Goal: Transaction & Acquisition: Purchase product/service

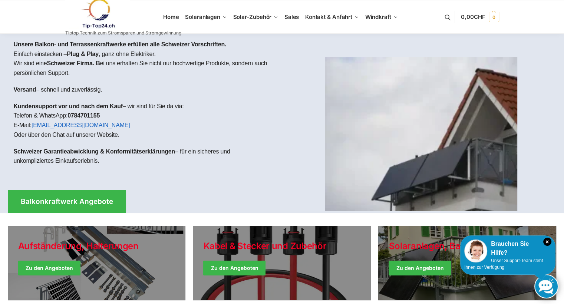
scroll to position [117, 0]
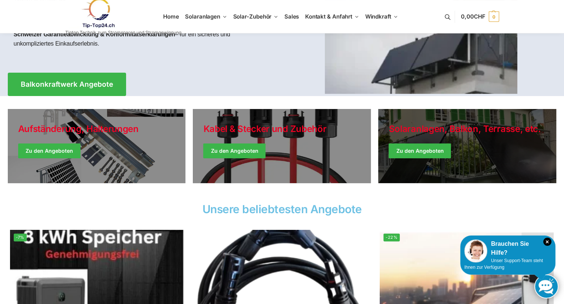
click at [421, 149] on link "Winter Jackets" at bounding box center [467, 146] width 178 height 74
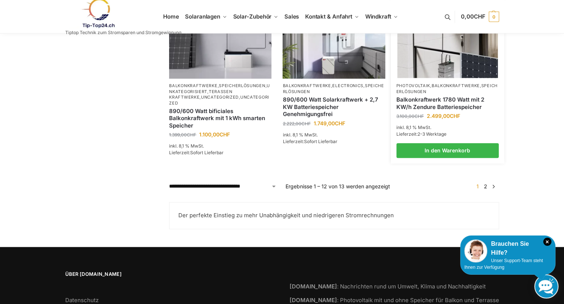
scroll to position [567, 0]
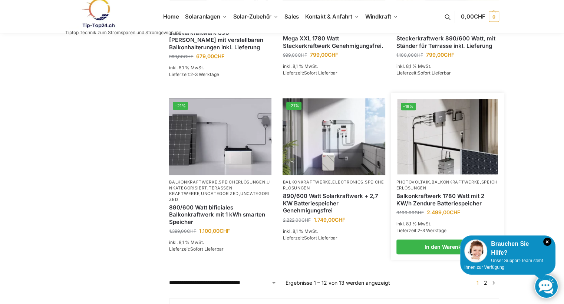
click at [451, 139] on img at bounding box center [447, 136] width 101 height 75
click at [453, 151] on img at bounding box center [447, 136] width 101 height 75
click at [457, 151] on img at bounding box center [447, 136] width 101 height 75
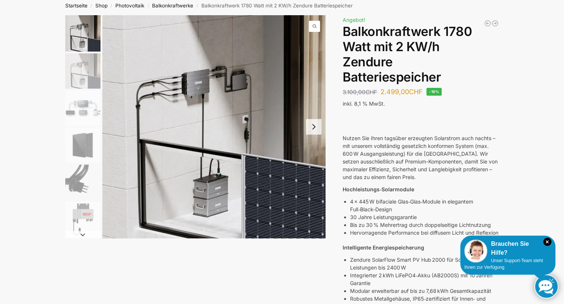
scroll to position [39, 0]
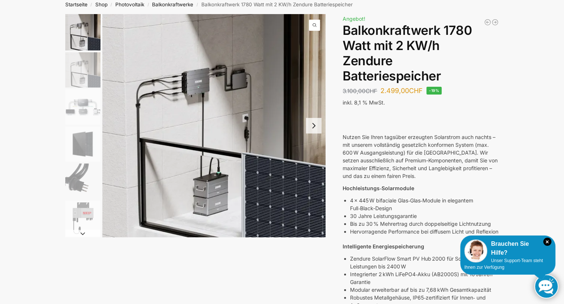
click at [315, 126] on button "Next slide" at bounding box center [314, 126] width 16 height 16
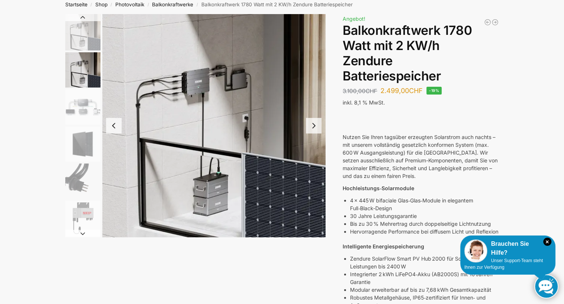
click at [315, 126] on button "Next slide" at bounding box center [314, 126] width 16 height 16
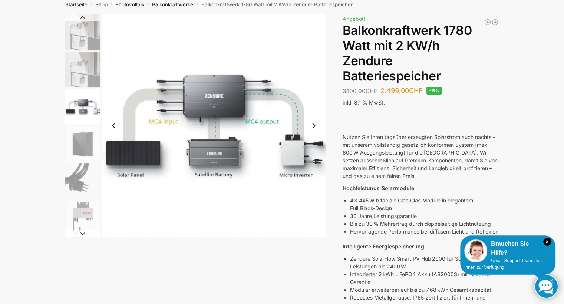
click at [315, 126] on button "Next slide" at bounding box center [314, 126] width 16 height 16
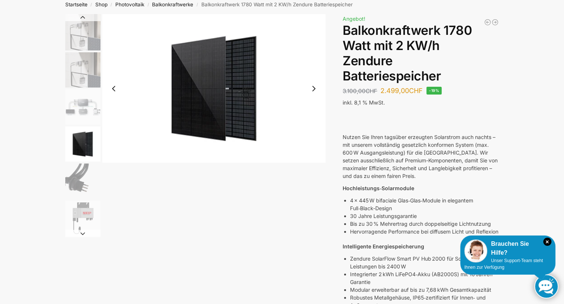
click at [314, 90] on button "Next slide" at bounding box center [314, 89] width 16 height 16
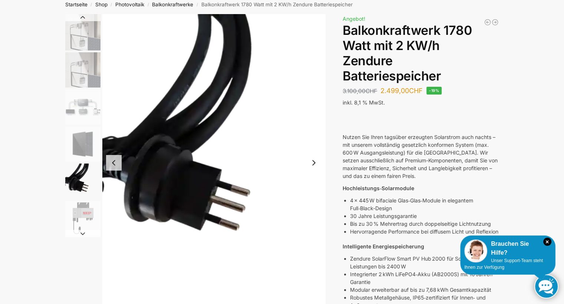
click at [313, 160] on button "Next slide" at bounding box center [314, 163] width 16 height 16
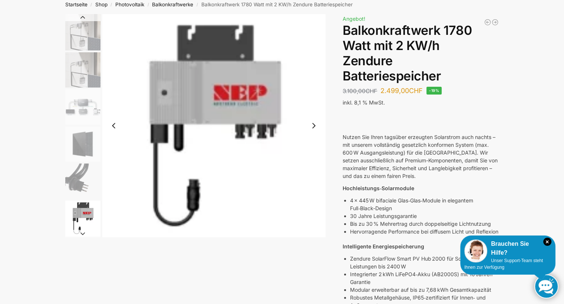
click at [315, 125] on button "Next slide" at bounding box center [314, 126] width 16 height 16
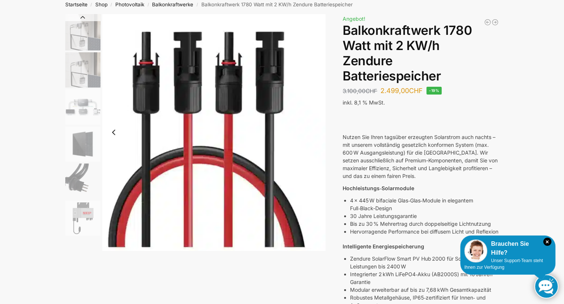
click at [114, 131] on button "Previous slide" at bounding box center [114, 133] width 16 height 16
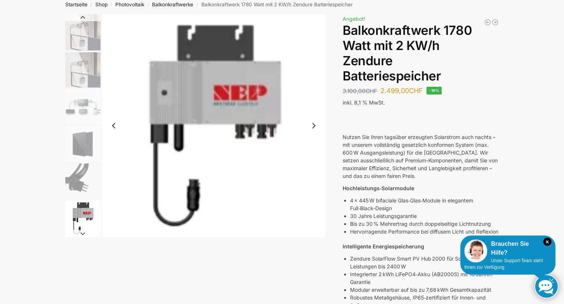
click at [114, 128] on button "Previous slide" at bounding box center [114, 126] width 16 height 16
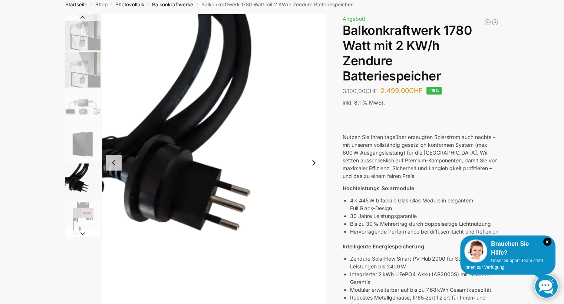
click at [113, 160] on button "Previous slide" at bounding box center [114, 163] width 16 height 16
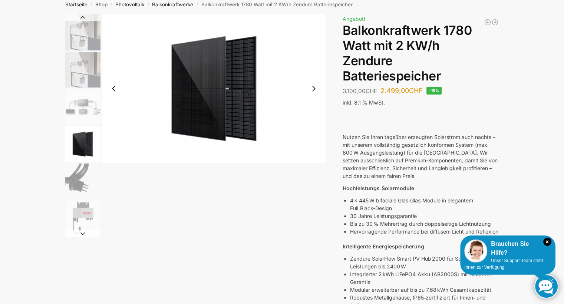
click at [115, 88] on button "Previous slide" at bounding box center [114, 89] width 16 height 16
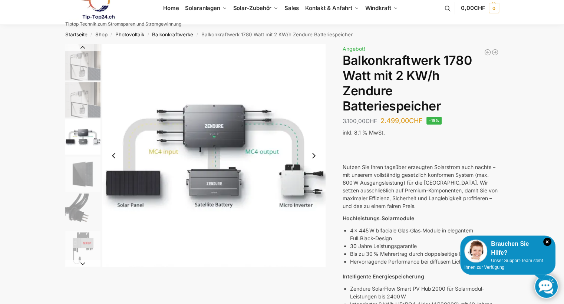
scroll to position [0, 0]
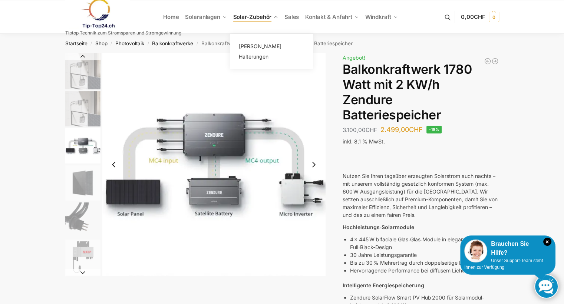
click at [251, 19] on span "Solar-Zubehör" at bounding box center [252, 16] width 39 height 7
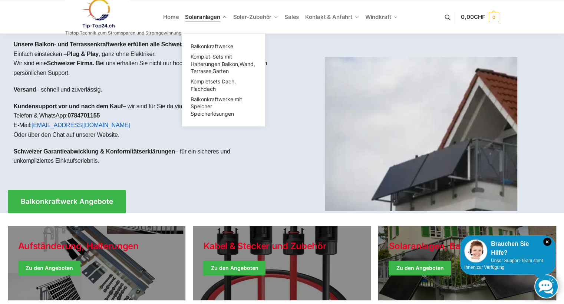
click at [204, 19] on span "Solaranlagen" at bounding box center [202, 16] width 35 height 7
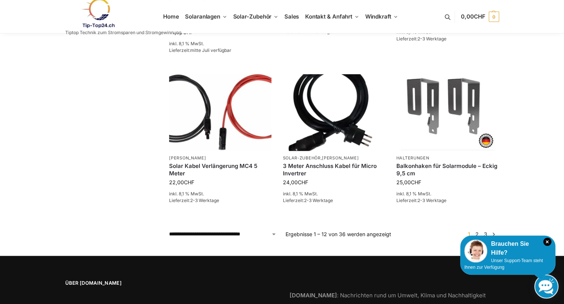
scroll to position [548, 0]
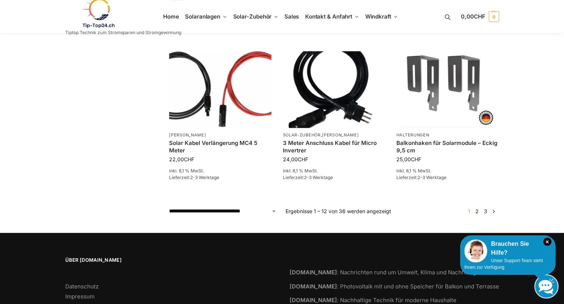
click at [478, 211] on link "2" at bounding box center [477, 211] width 7 height 6
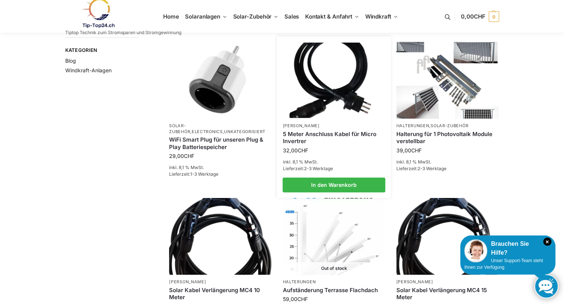
scroll to position [78, 0]
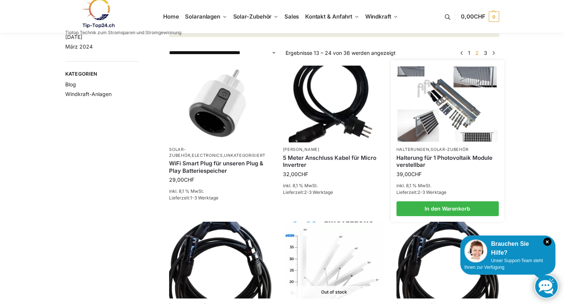
click at [439, 134] on img at bounding box center [447, 103] width 101 height 75
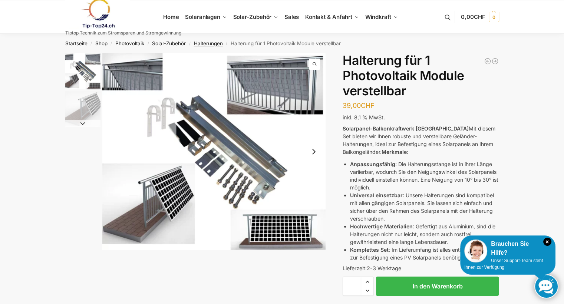
click at [206, 42] on link "Halterungen" at bounding box center [208, 43] width 29 height 6
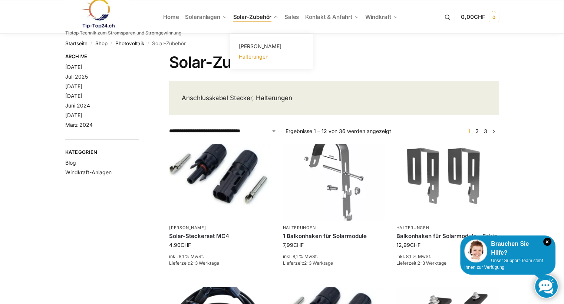
click at [255, 57] on span "Halterungen" at bounding box center [254, 56] width 30 height 6
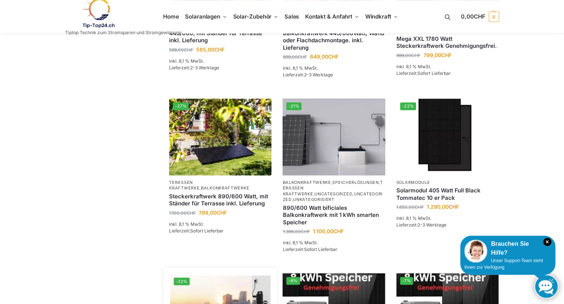
scroll to position [447, 0]
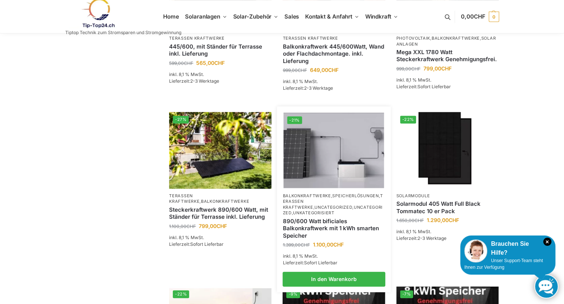
click at [349, 142] on img at bounding box center [334, 150] width 101 height 75
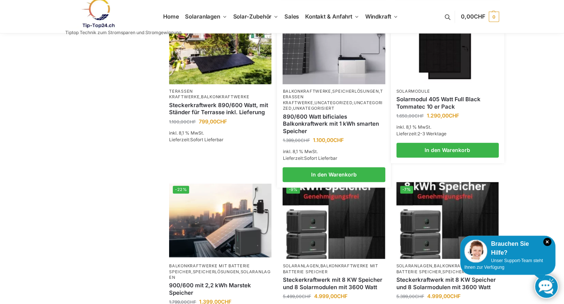
scroll to position [565, 0]
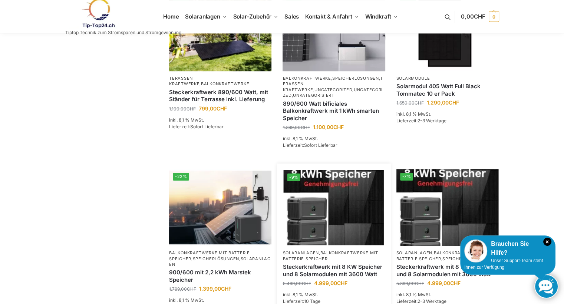
click at [336, 187] on img at bounding box center [334, 207] width 101 height 75
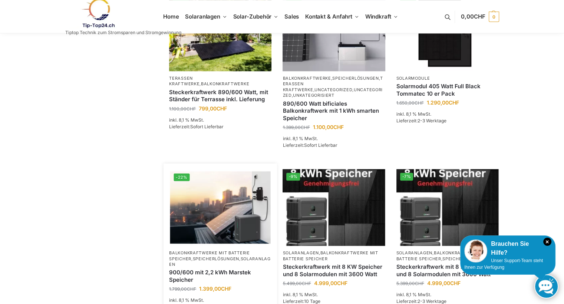
click at [228, 202] on img at bounding box center [220, 207] width 101 height 75
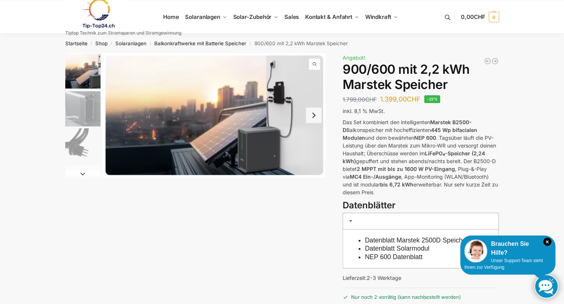
click at [315, 116] on button "Next slide" at bounding box center [314, 116] width 16 height 16
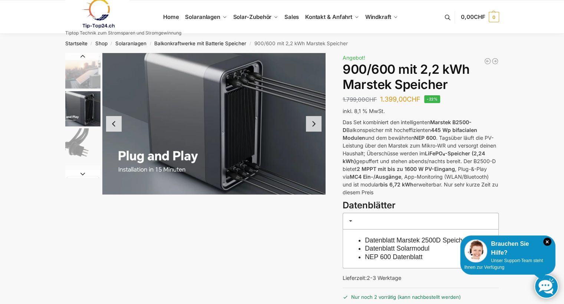
click at [314, 123] on button "Next slide" at bounding box center [314, 124] width 16 height 16
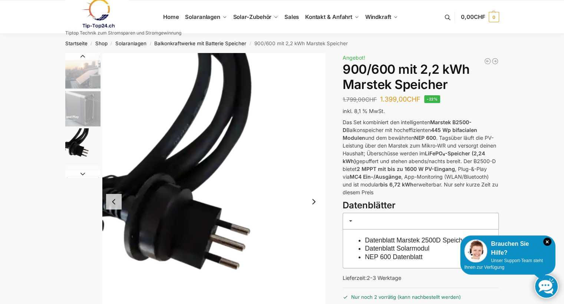
click at [315, 203] on button "Next slide" at bounding box center [314, 202] width 16 height 16
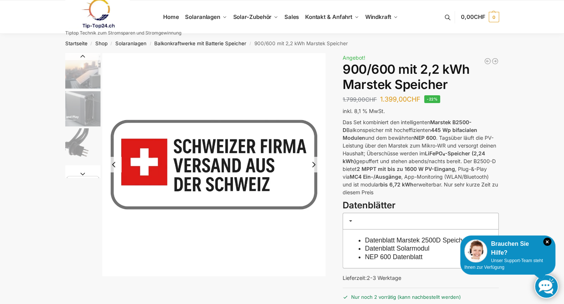
click at [314, 170] on button "Next slide" at bounding box center [314, 165] width 16 height 16
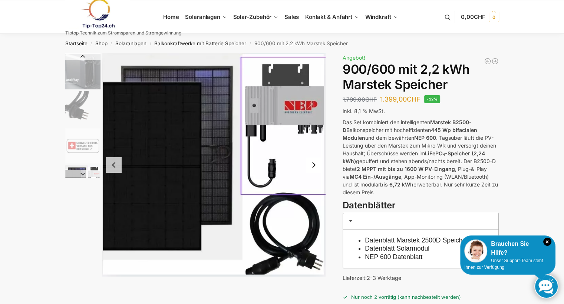
click at [315, 167] on button "Next slide" at bounding box center [314, 165] width 16 height 16
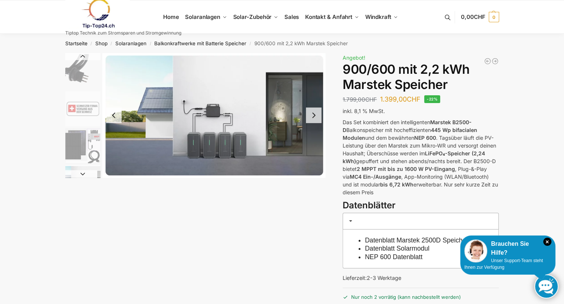
click at [314, 116] on button "Next slide" at bounding box center [314, 116] width 16 height 16
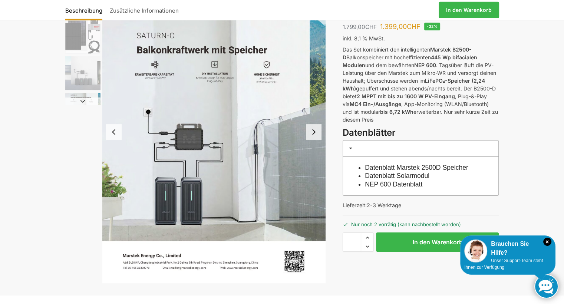
scroll to position [78, 0]
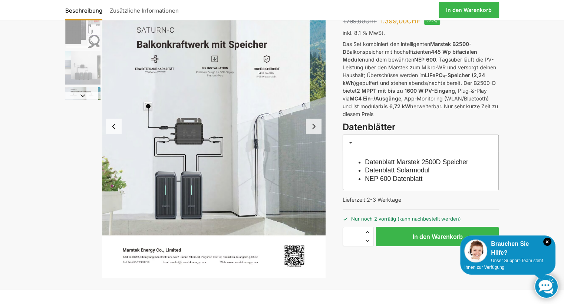
click at [314, 127] on button "Next slide" at bounding box center [314, 127] width 16 height 16
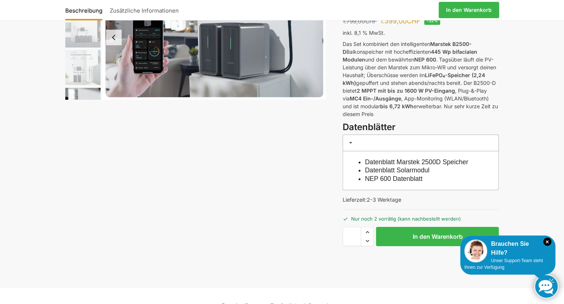
click at [114, 35] on button "Previous slide" at bounding box center [114, 38] width 16 height 16
